Goal: Task Accomplishment & Management: Use online tool/utility

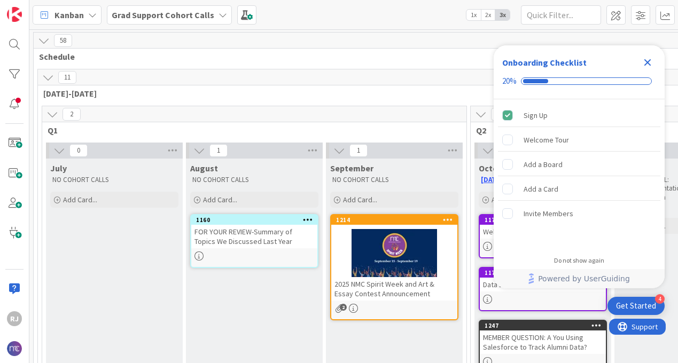
click at [140, 10] on b "Grad Support Cohort Calls" at bounding box center [163, 15] width 103 height 11
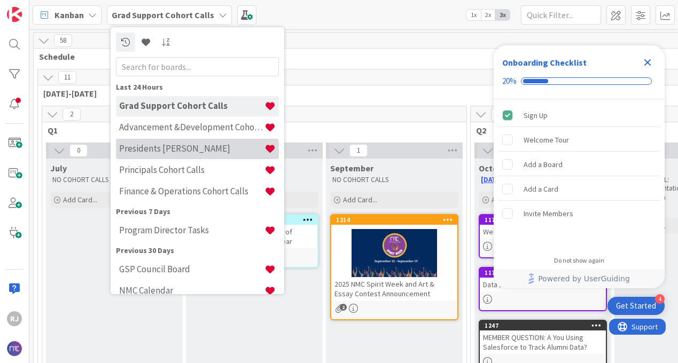
click at [163, 149] on h4 "Presidents [PERSON_NAME]" at bounding box center [191, 148] width 145 height 11
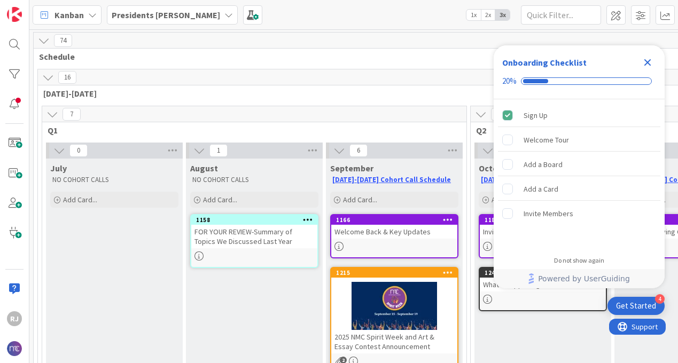
click at [651, 65] on icon "Close Checklist" at bounding box center [647, 62] width 13 height 13
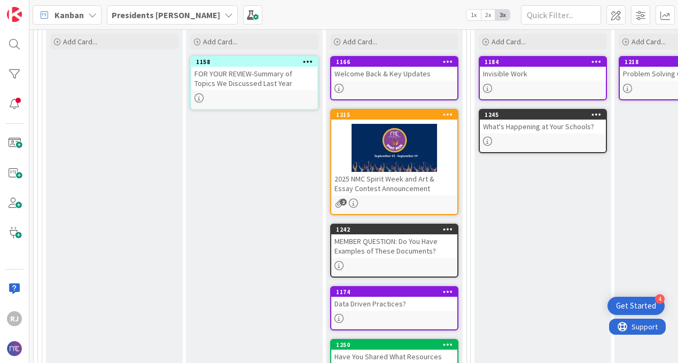
scroll to position [159, 0]
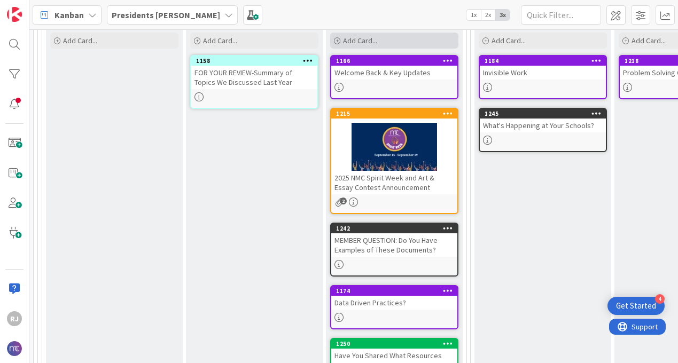
click at [376, 38] on span "Add Card..." at bounding box center [360, 41] width 34 height 10
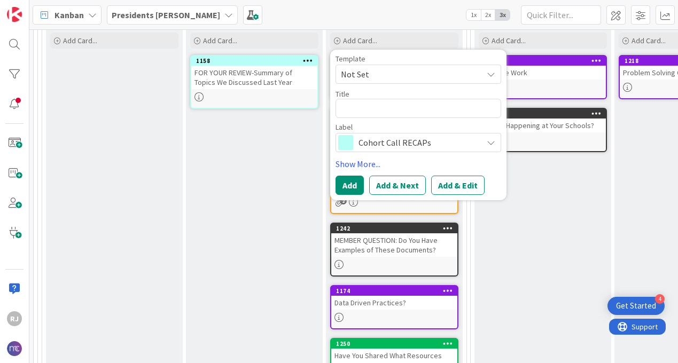
click at [395, 144] on span "Cohort Call RECAPs" at bounding box center [418, 142] width 119 height 15
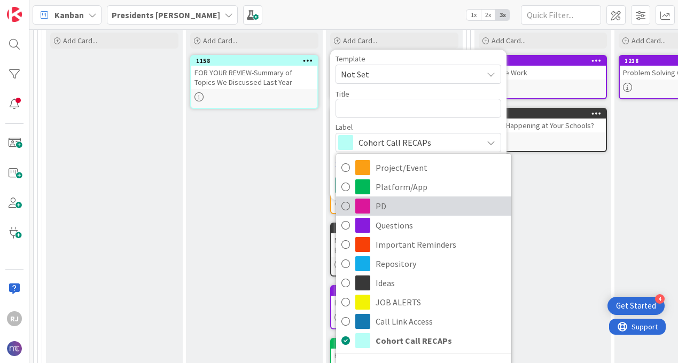
click at [398, 211] on span "PD" at bounding box center [441, 206] width 130 height 16
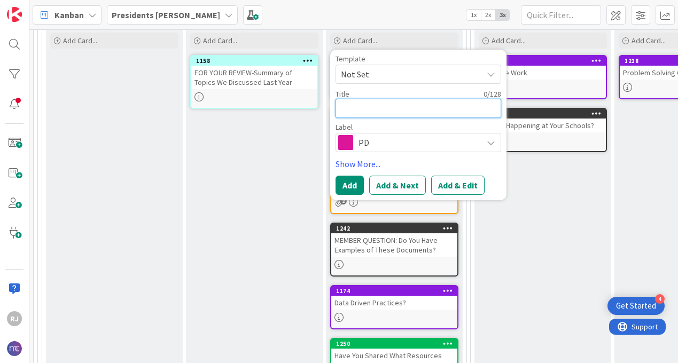
click at [392, 107] on textarea at bounding box center [419, 108] width 166 height 19
type textarea "x"
type textarea "D"
type textarea "x"
type textarea "DM"
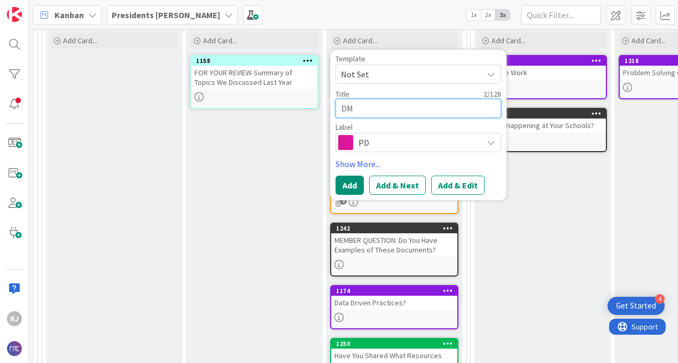
type textarea "x"
type textarea "DMD"
type textarea "x"
type textarea "DMD"
type textarea "x"
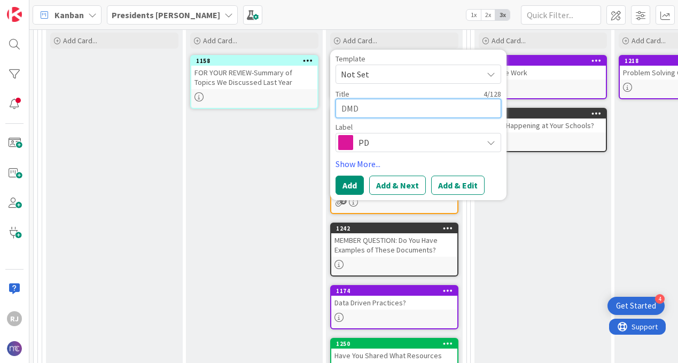
type textarea "DMD C"
type textarea "x"
type textarea "DMD Co"
type textarea "x"
type textarea "DMD Cons"
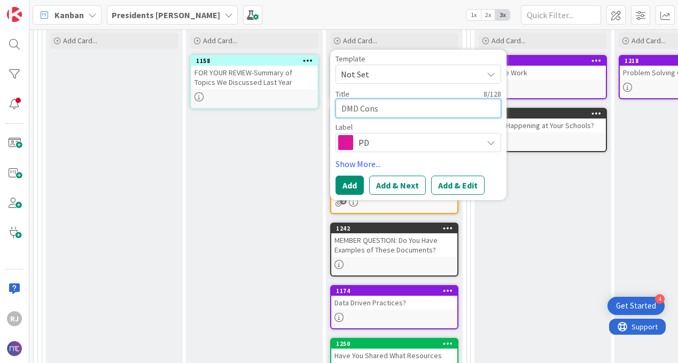
type textarea "x"
type textarea "DMD Consu"
type textarea "x"
type textarea "DMD Consult"
type textarea "x"
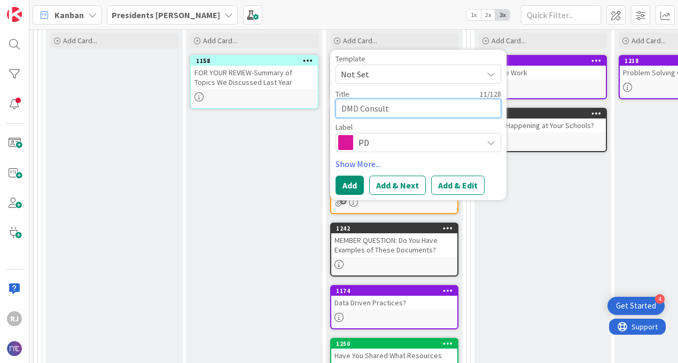
type textarea "DMD Consulti"
type textarea "x"
type textarea "DMD Consultin"
type textarea "x"
type textarea "DMD Consulting"
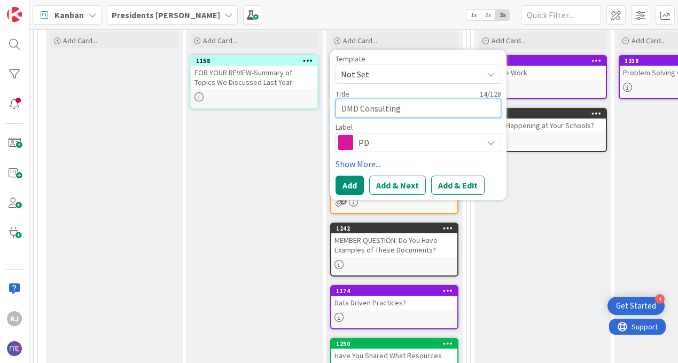
type textarea "x"
type textarea "DMD Consulting-"
type textarea "x"
type textarea "DMD Consulting-"
type textarea "x"
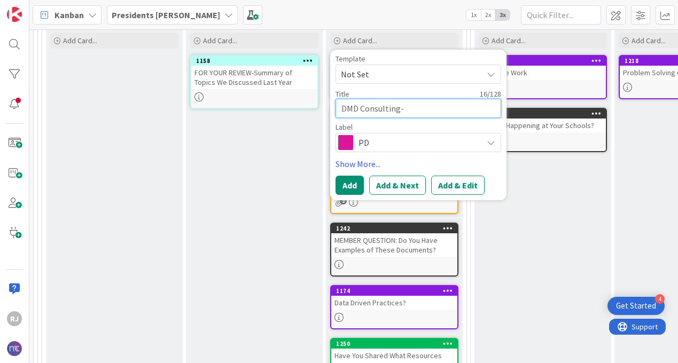
type textarea "DMD Consulting- P"
type textarea "x"
type textarea "DMD Consulting- Po"
type textarea "x"
type textarea "DMD Consulting- Pos"
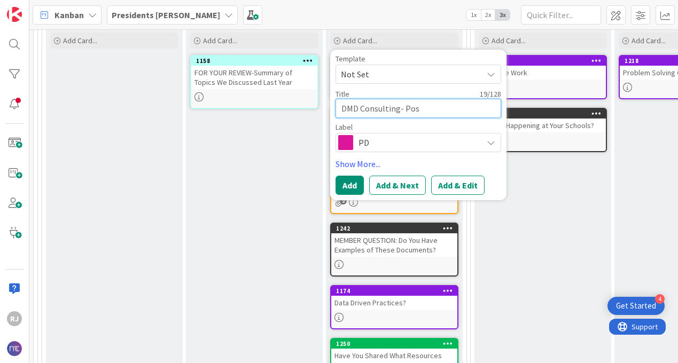
type textarea "x"
type textarea "DMD Consulting- Poss"
type textarea "x"
type textarea "DMD Consulting- Pos"
type textarea "x"
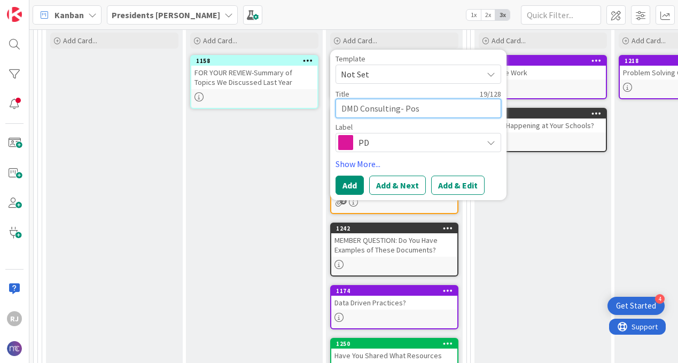
type textarea "DMD Consulting- Po"
type textarea "x"
type textarea "DMD Consulting- P"
type textarea "x"
type textarea "DMD Consulting-"
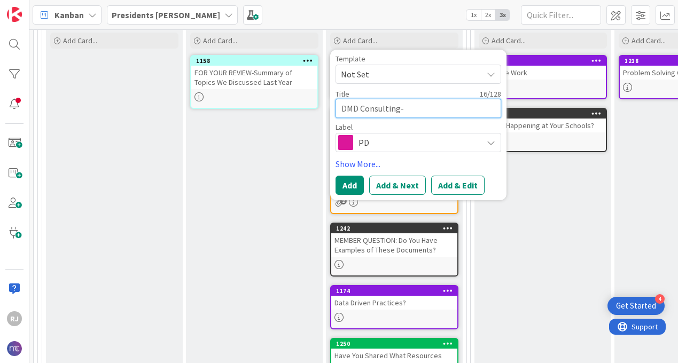
type textarea "x"
type textarea "DMD Consulting- W"
type textarea "x"
type textarea "DMD Consulting- Wha"
type textarea "x"
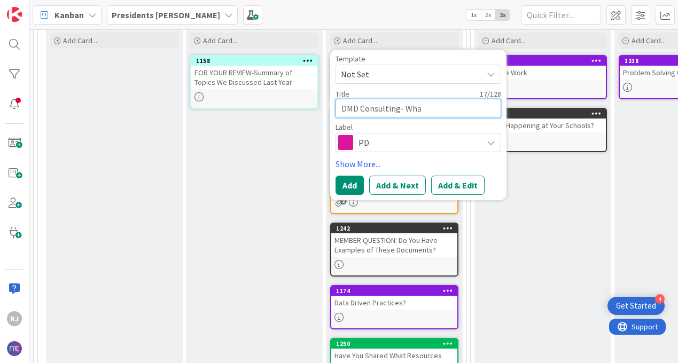
type textarea "DMD Consulting- What"
type textarea "x"
type textarea "DMD Consulting- What"
type textarea "x"
type textarea "DMD Consulting- What T"
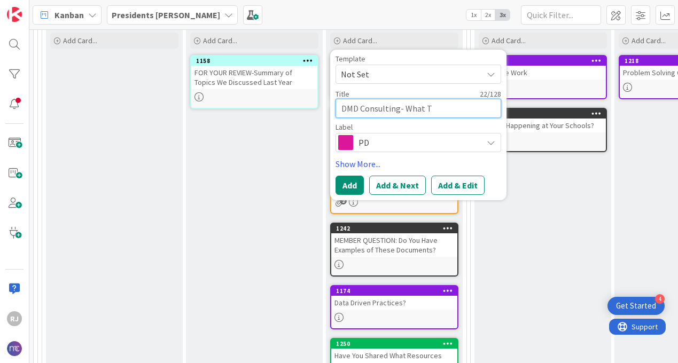
type textarea "x"
type textarea "DMD Consulting- What To"
type textarea "x"
type textarea "DMD Consulting- What Top"
type textarea "x"
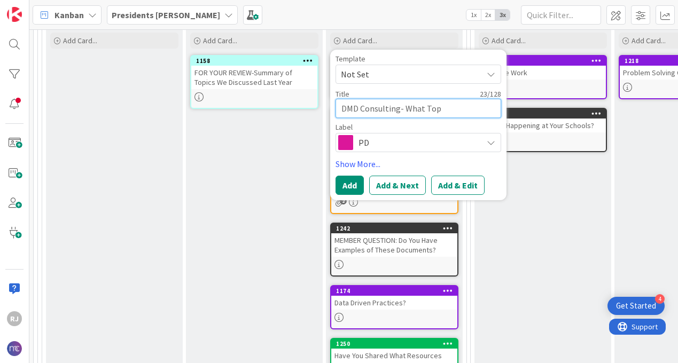
type textarea "DMD Consulting- What Topi"
type textarea "x"
type textarea "DMD Consulting- What Topic"
type textarea "x"
type textarea "DMD Consulting- What Topics"
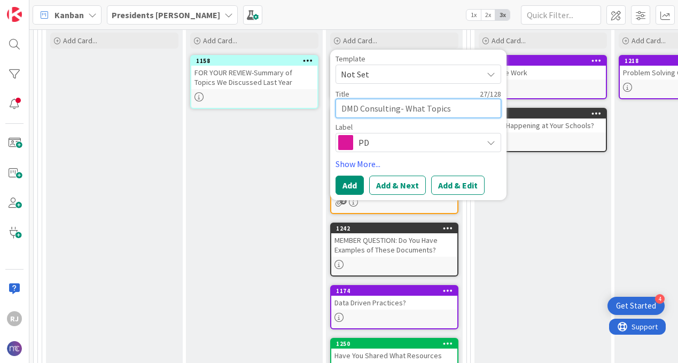
type textarea "x"
type textarea "DMD Consulting- What Topics"
type textarea "x"
type textarea "DMD Consulting- What Topics A"
type textarea "x"
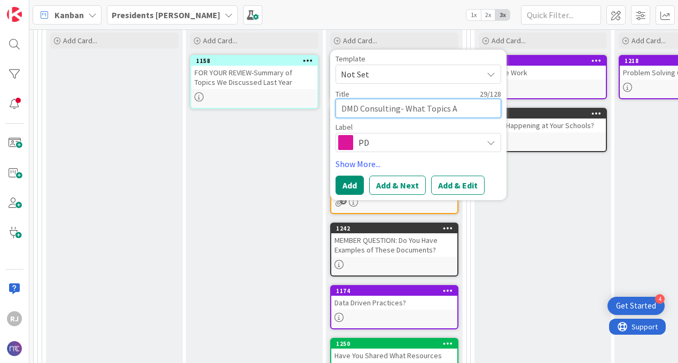
type textarea "DMD Consulting- What Topics Ar"
type textarea "x"
type textarea "DMD Consulting- What Topics Are"
type textarea "x"
type textarea "DMD Consulting- What Topics Are"
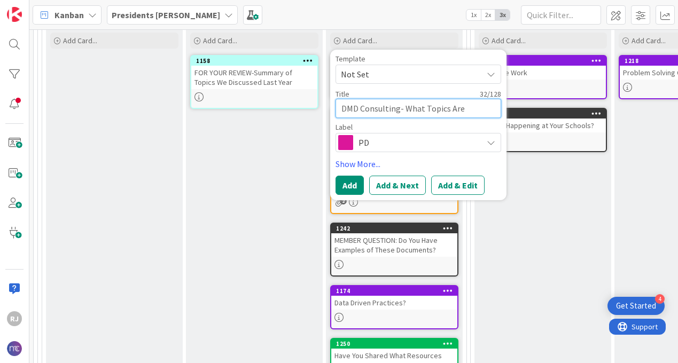
type textarea "x"
type textarea "DMD Consulting- What Topics Are Y"
type textarea "x"
type textarea "DMD Consulting- What Topics Are Yo"
type textarea "x"
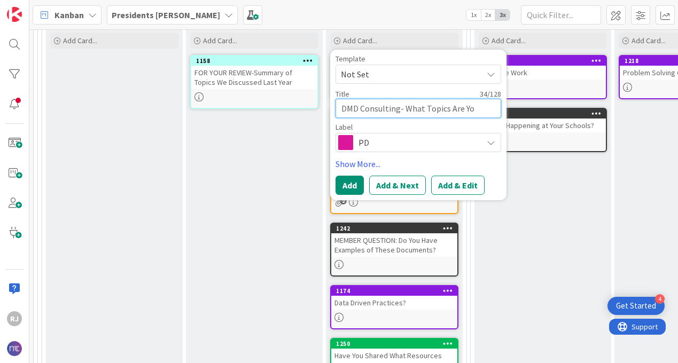
type textarea "DMD Consulting- What Topics Are You"
type textarea "x"
type textarea "DMD Consulting- What Topics Are You"
type textarea "x"
type textarea "DMD Consulting- What Topics Are You I"
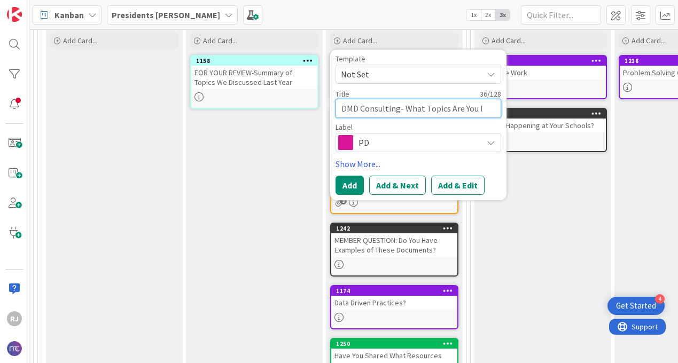
type textarea "x"
type textarea "DMD Consulting- What Topics Are You Int"
type textarea "x"
type textarea "DMD Consulting- What Topics Are You Inte"
type textarea "x"
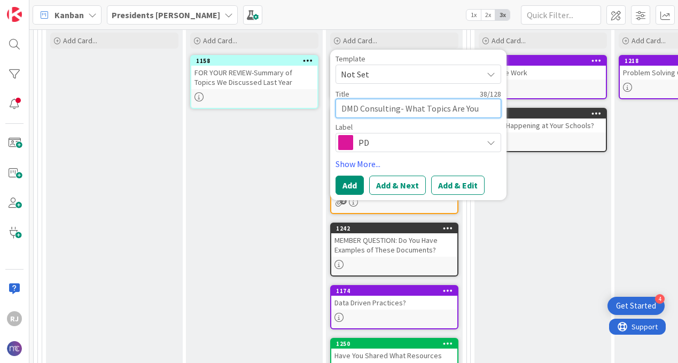
type textarea "DMD Consulting- What Topics Are You Inter"
type textarea "x"
type textarea "DMD Consulting- What Topics Are You Intere"
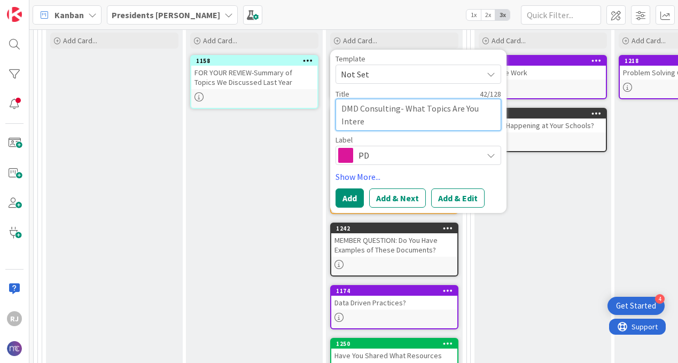
type textarea "x"
type textarea "DMD Consulting- What Topics Are You Interes"
type textarea "x"
type textarea "DMD Consulting- What Topics Are You Interest"
type textarea "x"
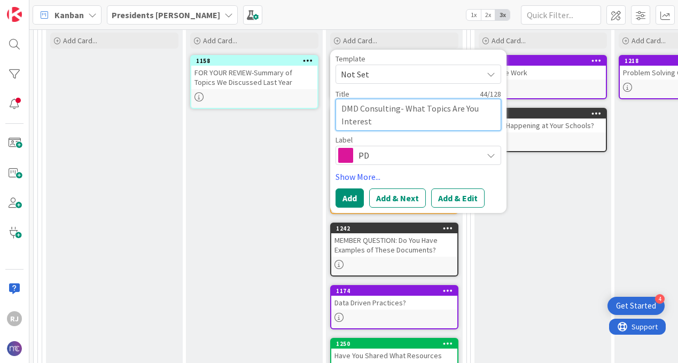
type textarea "DMD Consulting- What Topics Are You Intereste"
type textarea "x"
type textarea "DMD Consulting- What Topics Are You Interested"
type textarea "x"
type textarea "DMD Consulting- What Topics Are You Interested I"
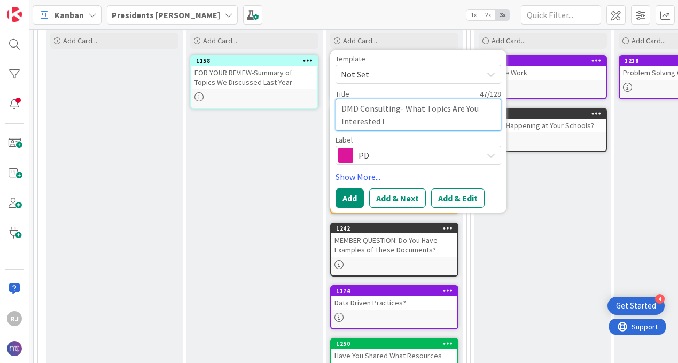
type textarea "x"
type textarea "DMD Consulting- What Topics Are You Interested In"
type textarea "x"
type textarea "DMD Consulting- What Topics Are You Interested In L"
type textarea "x"
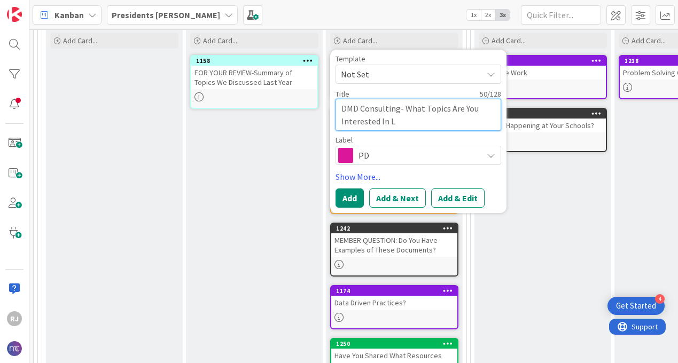
type textarea "DMD Consulting- What Topics Are You Interested In Le"
type textarea "x"
type textarea "DMD Consulting- What Topics Are You Interested In Lea"
type textarea "x"
type textarea "DMD Consulting- What Topics Are You Interested In [PERSON_NAME]"
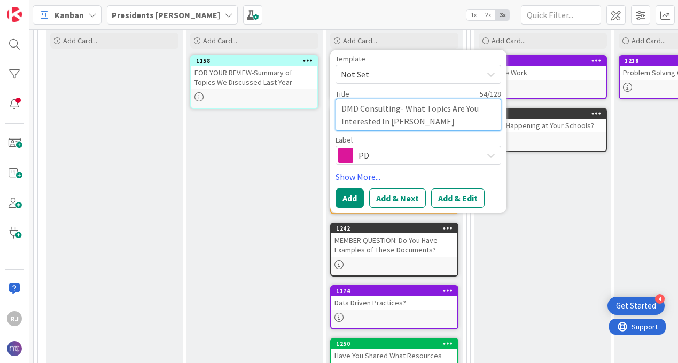
type textarea "x"
type textarea "DMD Consulting- What Topics Are You Interested In Learn"
type textarea "x"
type textarea "DMD Consulting- What Topics Are You Interested In Learni"
type textarea "x"
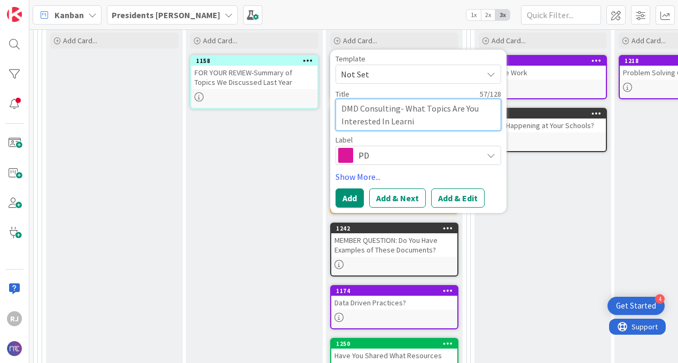
type textarea "DMD Consulting- What Topics Are You Interested In Learnin"
type textarea "x"
type textarea "DMD Consulting- What Topics Are You Interested In Learning"
type textarea "x"
type textarea "DMD Consulting- What Topics Are You Interested In Learning"
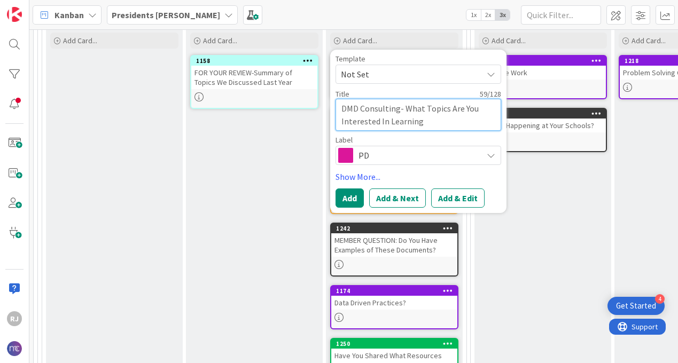
type textarea "x"
type textarea "DMD Consulting- What Topics Are You Interested In Learning A"
type textarea "x"
type textarea "DMD Consulting- What Topics Are You Interested In Learning Ab"
type textarea "x"
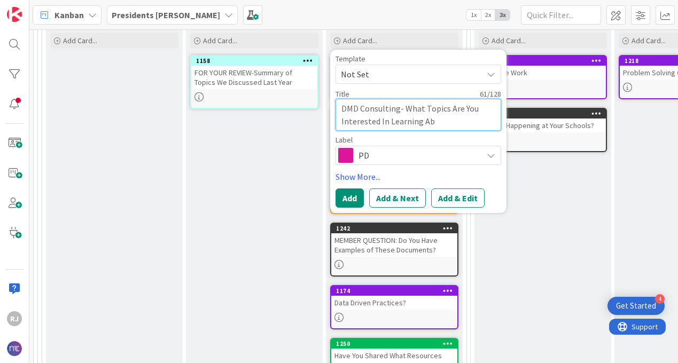
type textarea "DMD Consulting- What Topics Are You Interested In Learning Abo"
type textarea "x"
type textarea "DMD Consulting- What Topics Are You Interested In Learning Abou"
type textarea "x"
type textarea "DMD Consulting- What Topics Are You Interested In Learning About"
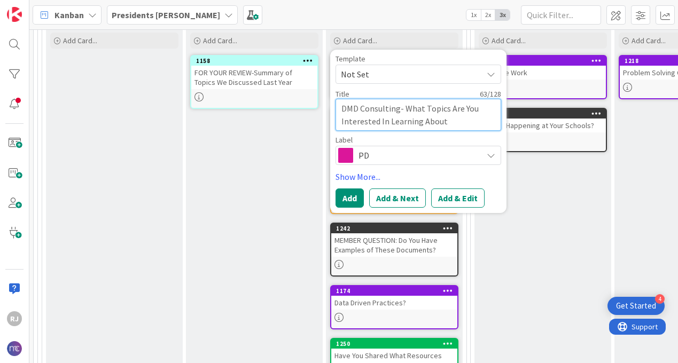
type textarea "x"
type textarea "DMD Consulting- What Topics Are You Interested In Learning About"
type textarea "x"
type textarea "DMD Consulting- What Topics Are You Interested In Learning About at"
type textarea "x"
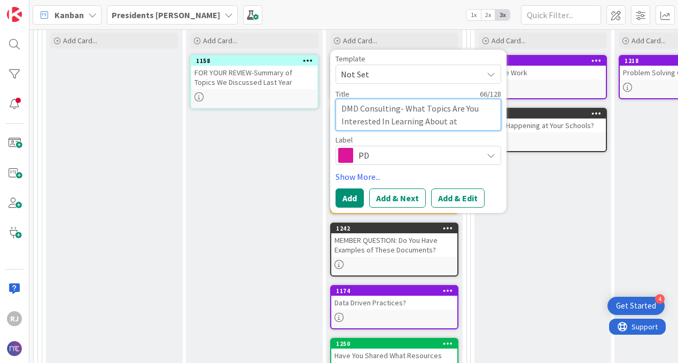
type textarea "DMD Consulting- What Topics Are You Interested In Learning About at"
type textarea "x"
type textarea "DMD Consulting- What Topics Are You Interested In Learning About at t"
type textarea "x"
type textarea "DMD Consulting- What Topics Are You Interested In Learning About at th"
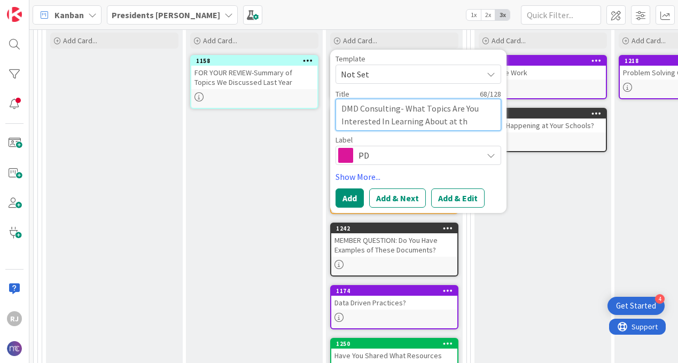
type textarea "x"
type textarea "DMD Consulting- What Topics Are You Interested In Learning About at the"
type textarea "x"
type textarea "DMD Consulting- What Topics Are You Interested In Learning About at the"
type textarea "x"
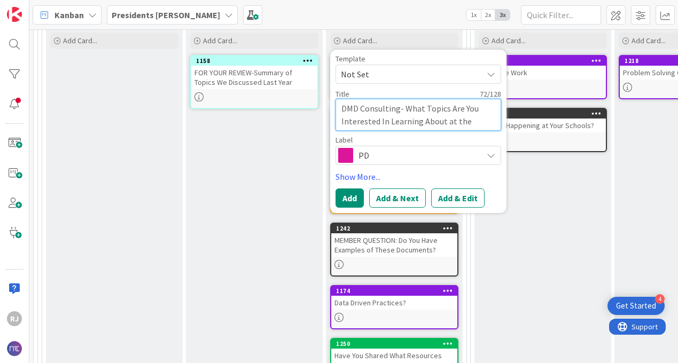
type textarea "DMD Consulting- What Topics Are You Interested In Learning About at the N"
type textarea "x"
type textarea "DMD Consulting- What Topics Are You Interested In Learning About at the Na"
type textarea "x"
type textarea "DMD Consulting- What Topics Are You Interested In Learning About at the Nat"
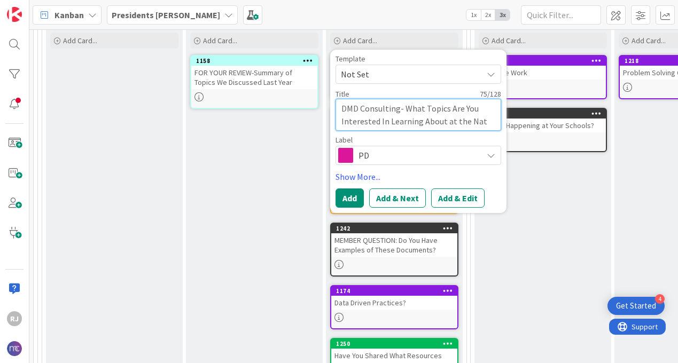
type textarea "x"
type textarea "DMD Consulting- What Topics Are You Interested In Learning About at the Nat'"
type textarea "x"
type textarea "DMD Consulting- What Topics Are You Interested In Learning About at the Nat'l"
type textarea "x"
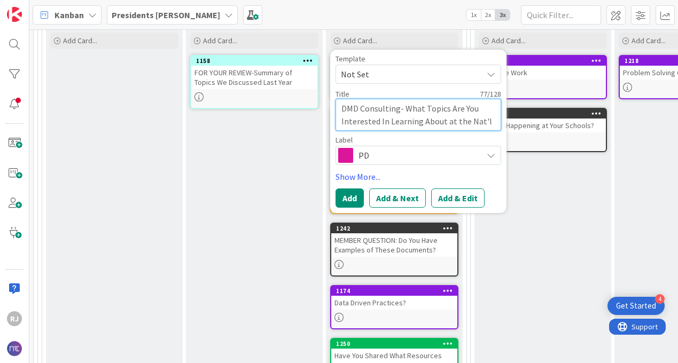
type textarea "DMD Consulting- What Topics Are You Interested In Learning About at the Nat'l"
type textarea "x"
type textarea "DMD Consulting- What Topics Are You Interested In Learning About at the Nat'l Co"
type textarea "x"
type textarea "DMD Consulting- What Topics Are You Interested In Learning About at the Nat'l C…"
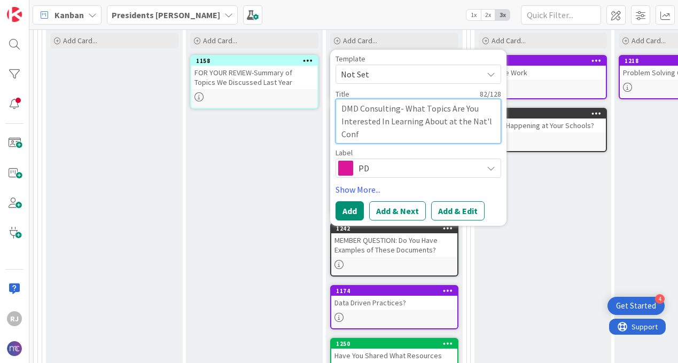
type textarea "x"
type textarea "DMD Consulting- What Topics Are You Interested In Learning About at the Nat'l C…"
type textarea "x"
type textarea "DMD Consulting- What Topics Are You Interested In Learning About at the Nat'l C…"
type textarea "x"
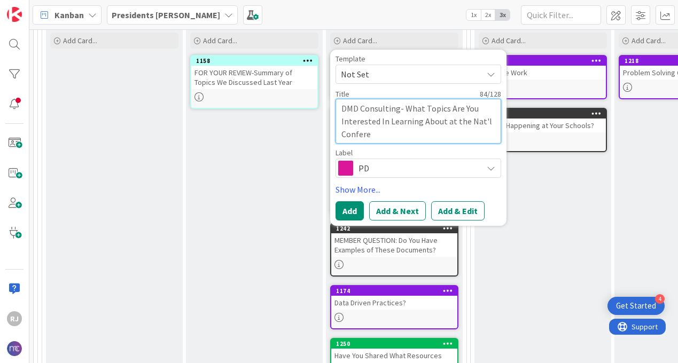
type textarea "DMD Consulting- What Topics Are You Interested In Learning About at the Nat'l C…"
type textarea "x"
type textarea "DMD Consulting- What Topics Are You Interested In Learning About at the Nat'l C…"
type textarea "x"
type textarea "DMD Consulting- What Topics Are You Interested In Learning About at the Nat'l C…"
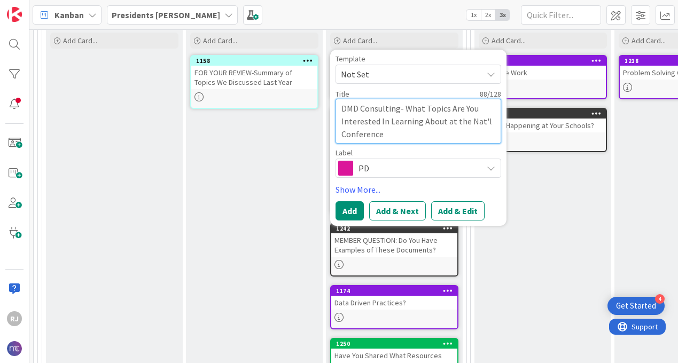
type textarea "x"
type textarea "DMD Consulting- What Topics Are You Interested In Learning About at the Nat'l C…"
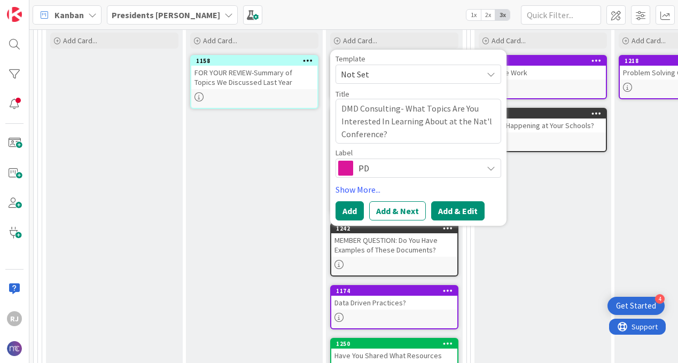
click at [443, 211] on button "Add & Edit" at bounding box center [457, 210] width 53 height 19
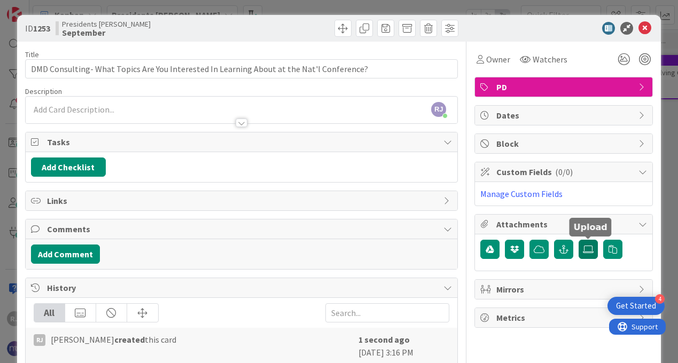
click at [584, 245] on label at bounding box center [588, 249] width 19 height 19
click at [579, 240] on input "file" at bounding box center [579, 240] width 0 height 0
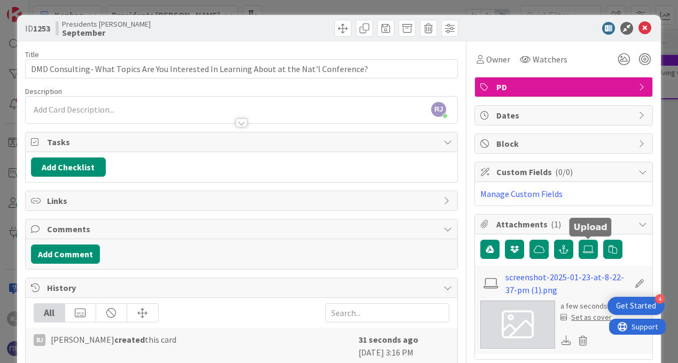
click at [584, 316] on div "Set as cover" at bounding box center [585, 317] width 51 height 11
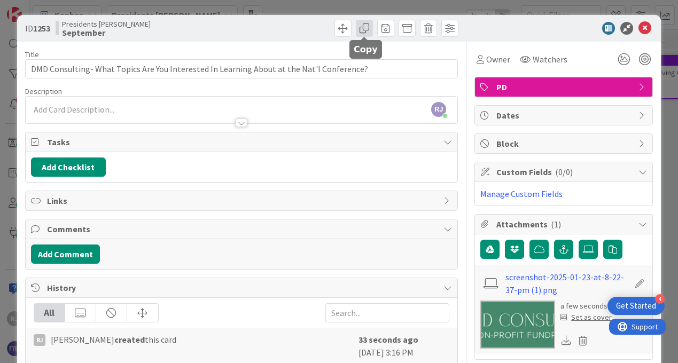
click at [368, 27] on span at bounding box center [364, 28] width 17 height 17
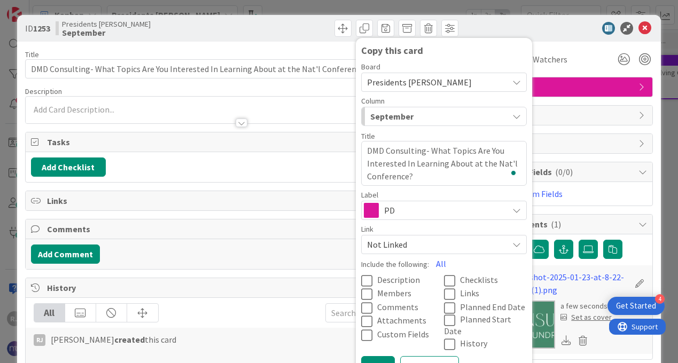
click at [410, 79] on span "Presidents [PERSON_NAME]" at bounding box center [419, 82] width 105 height 11
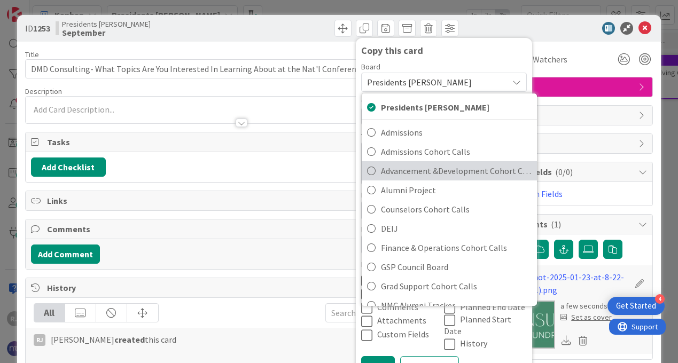
click at [420, 173] on span "Advancement &Development Cohort Calls" at bounding box center [456, 171] width 151 height 16
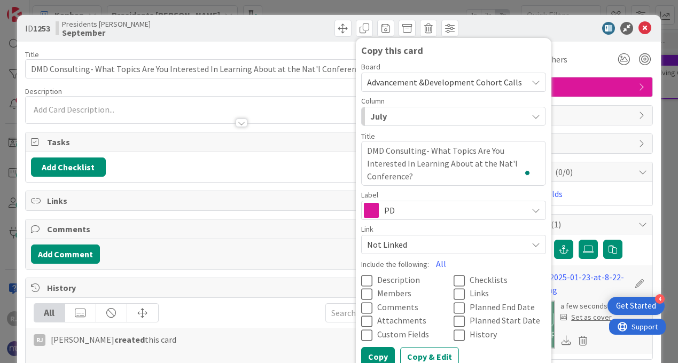
click at [439, 116] on div "July" at bounding box center [448, 116] width 160 height 17
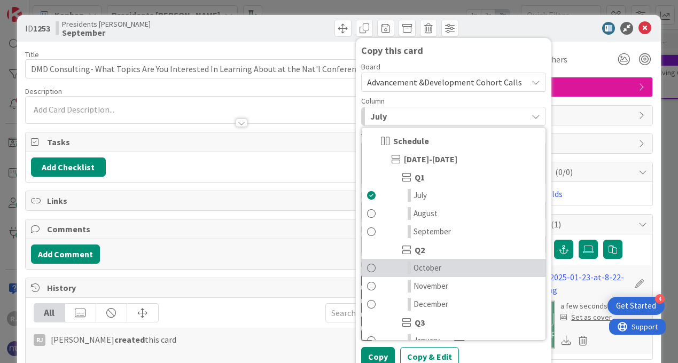
click at [428, 267] on span "October" at bounding box center [428, 268] width 28 height 13
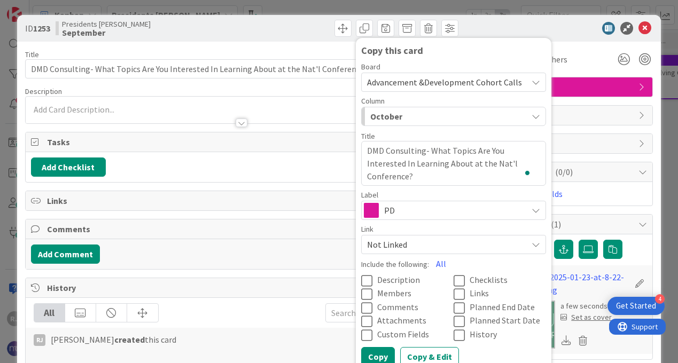
click at [412, 279] on span "Description" at bounding box center [398, 280] width 43 height 11
click at [412, 320] on span "Attachments" at bounding box center [401, 321] width 49 height 11
click at [466, 298] on icon at bounding box center [462, 294] width 16 height 13
click at [385, 353] on button "Copy" at bounding box center [378, 356] width 34 height 19
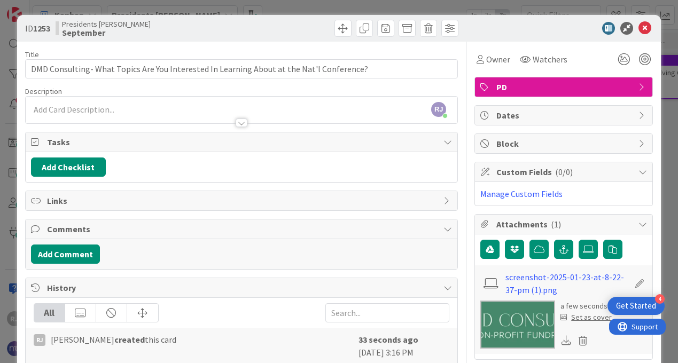
type textarea "x"
click at [641, 30] on icon at bounding box center [644, 28] width 13 height 13
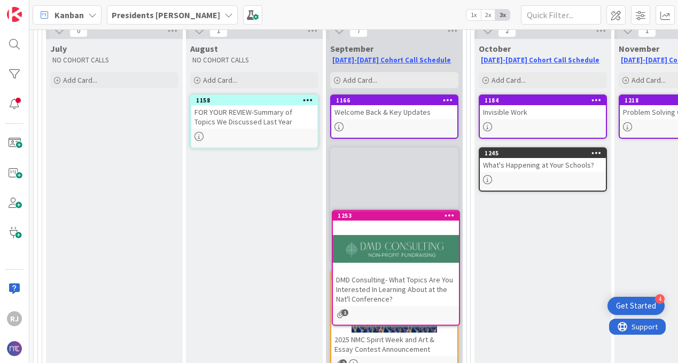
scroll to position [149, 0]
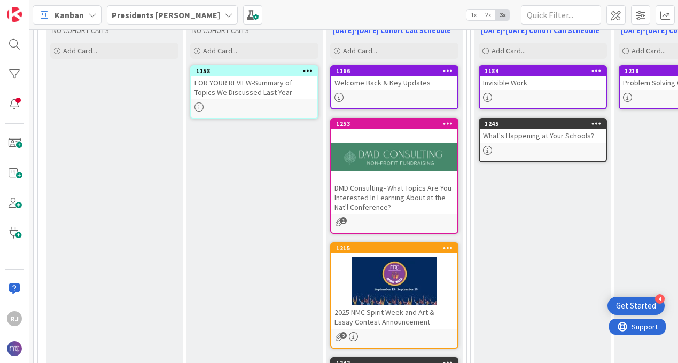
click at [131, 14] on b "Presidents [PERSON_NAME]" at bounding box center [166, 15] width 108 height 11
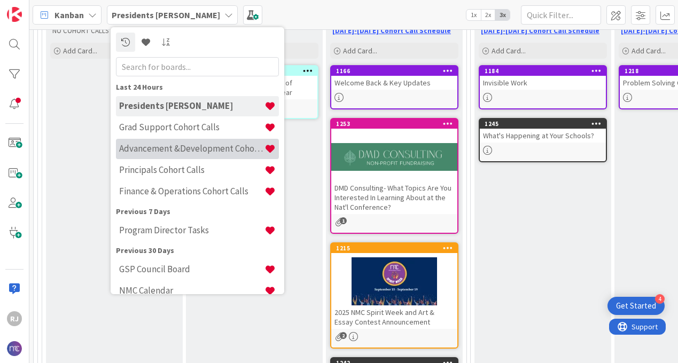
click at [161, 149] on h4 "Advancement &Development Cohort Calls" at bounding box center [191, 148] width 145 height 11
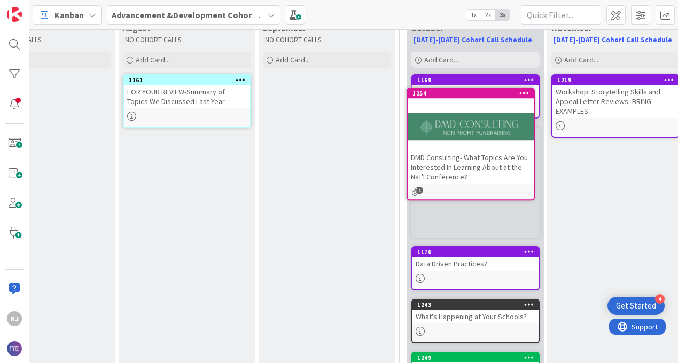
scroll to position [102, 67]
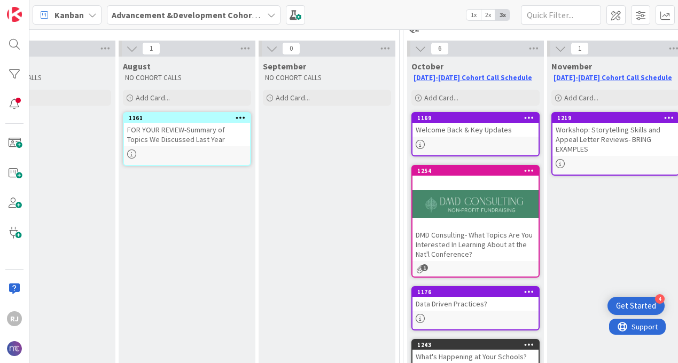
drag, startPoint x: 547, startPoint y: 251, endPoint x: 677, endPoint y: 245, distance: 131.0
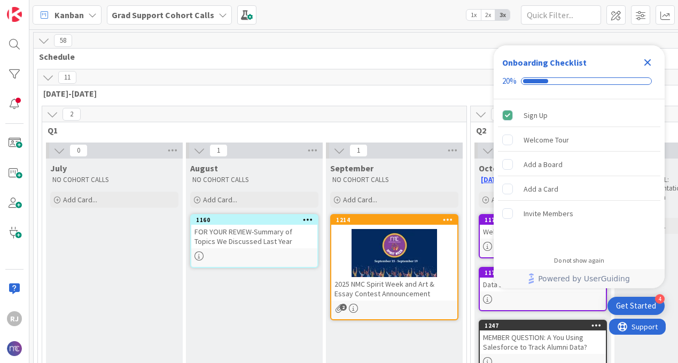
click at [182, 14] on b "Grad Support Cohort Calls" at bounding box center [163, 15] width 103 height 11
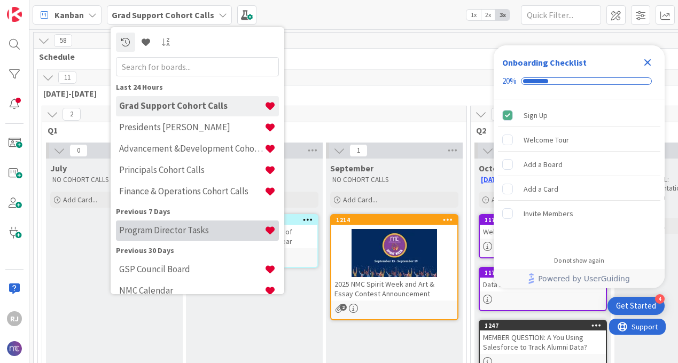
click at [160, 227] on h4 "Program Director Tasks" at bounding box center [191, 230] width 145 height 11
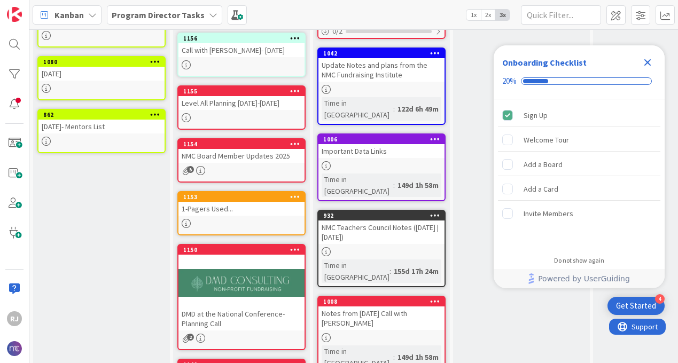
scroll to position [303, 0]
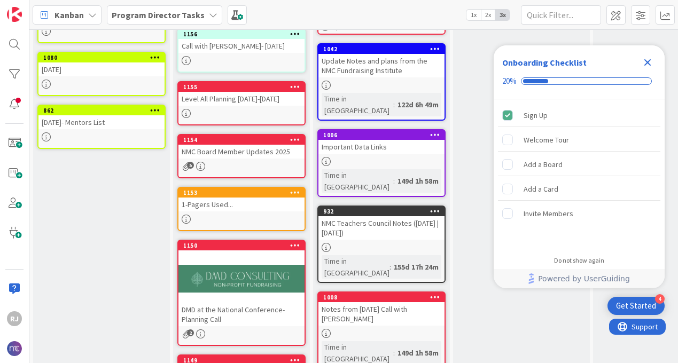
click at [259, 255] on div at bounding box center [241, 279] width 126 height 48
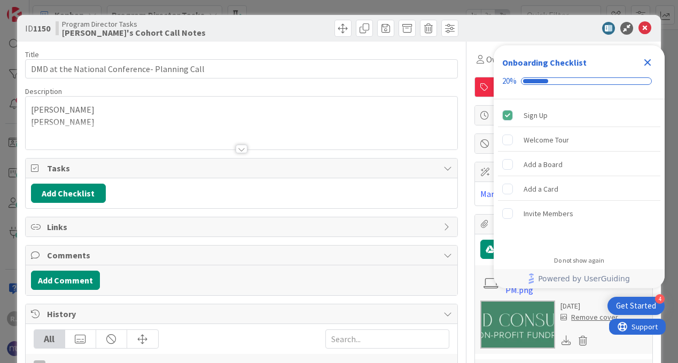
click at [243, 146] on div at bounding box center [242, 149] width 12 height 9
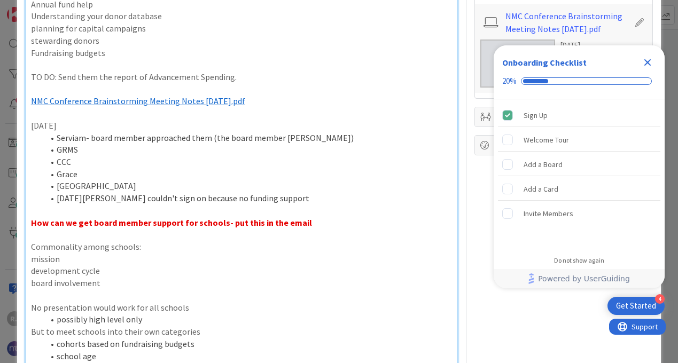
scroll to position [354, 0]
click at [649, 61] on icon "Close Checklist" at bounding box center [647, 62] width 7 height 7
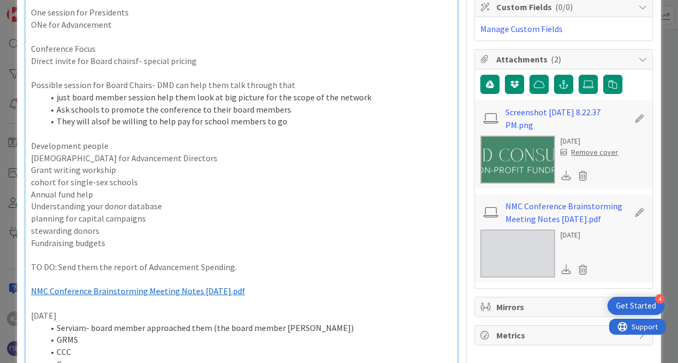
scroll to position [0, 0]
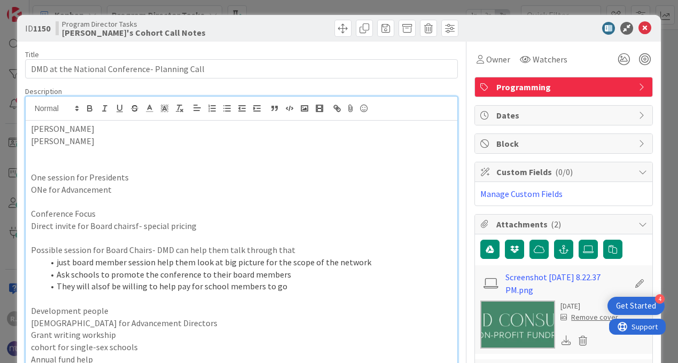
click at [567, 340] on icon at bounding box center [567, 341] width 10 height 10
